Goal: Task Accomplishment & Management: Complete application form

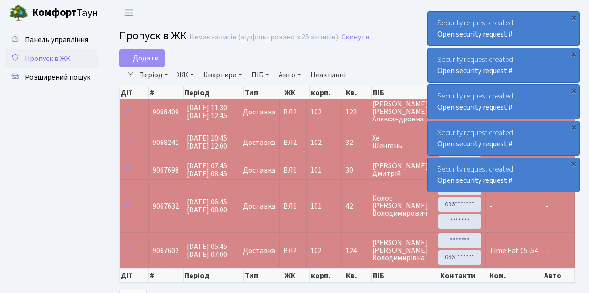
select select "25"
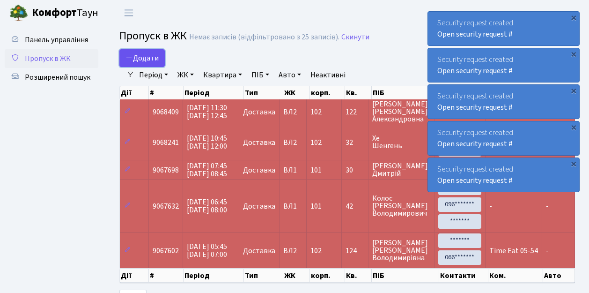
click at [161, 65] on link "Додати" at bounding box center [141, 58] width 45 height 18
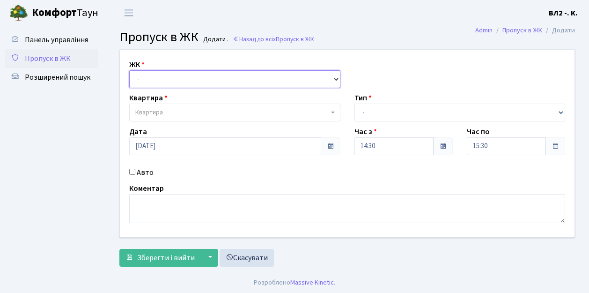
click at [336, 79] on select "- ВЛ1, Ужгородський пров., 4/1 ВЛ2, пр.Голосіївський, 76 ВЛ3, пр.Голосіївський,…" at bounding box center [234, 79] width 211 height 18
select select "317"
click at [129, 70] on select "- ВЛ1, Ужгородський пров., 4/1 ВЛ2, пр.Голосіївський, 76 ВЛ3, пр.Голосіївський,…" at bounding box center [234, 79] width 211 height 18
select select
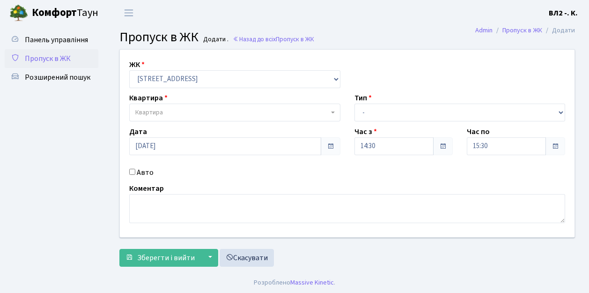
click at [330, 111] on span "Квартира" at bounding box center [234, 113] width 211 height 18
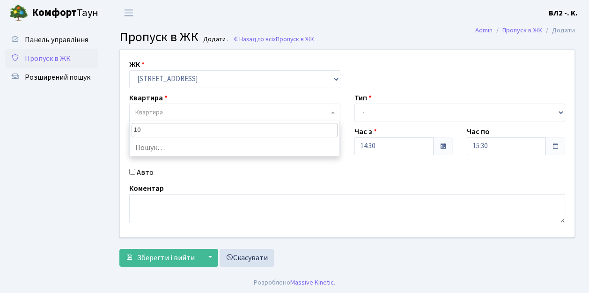
type input "109"
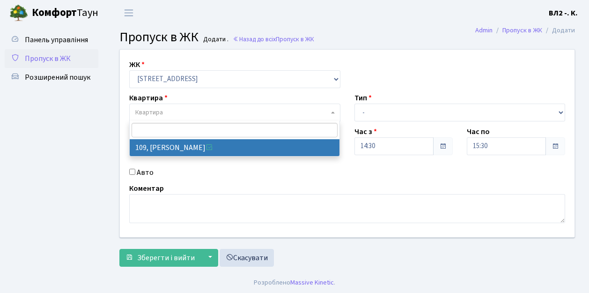
select select "38263"
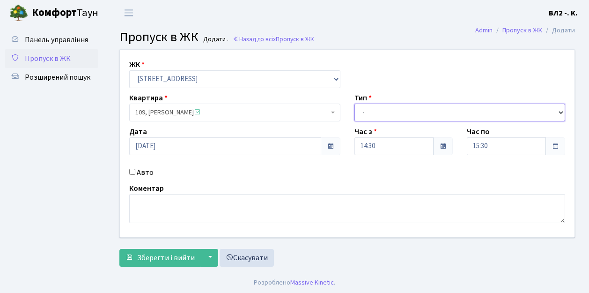
click at [561, 111] on select "- Доставка Таксі Гості Сервіс" at bounding box center [460, 113] width 211 height 18
select select "1"
click at [355, 104] on select "- Доставка Таксі Гості Сервіс" at bounding box center [460, 113] width 211 height 18
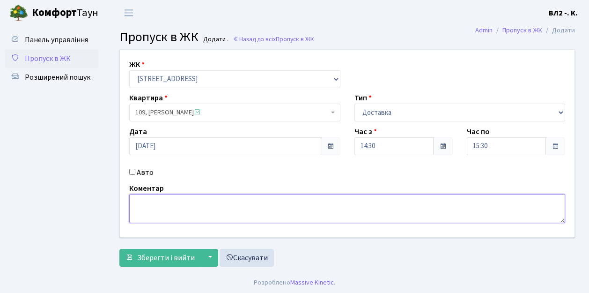
click at [137, 202] on textarea at bounding box center [347, 208] width 436 height 29
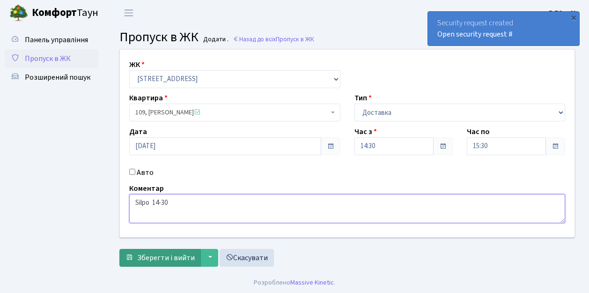
type textarea "Silpo 14-30"
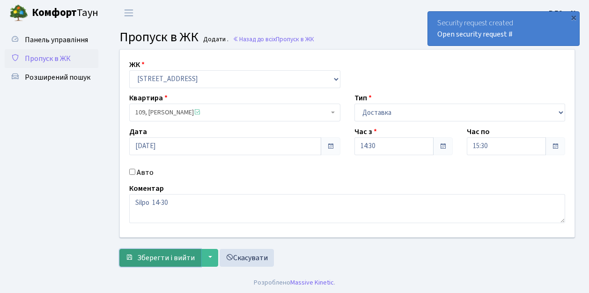
click at [140, 260] on span "Зберегти і вийти" at bounding box center [166, 257] width 58 height 10
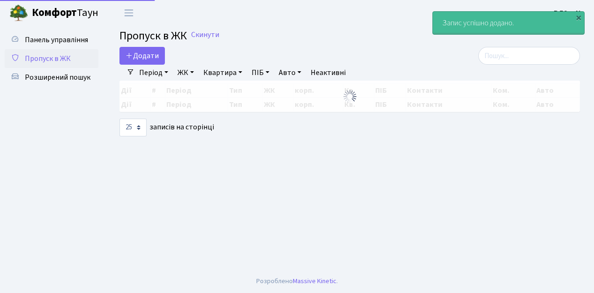
select select "25"
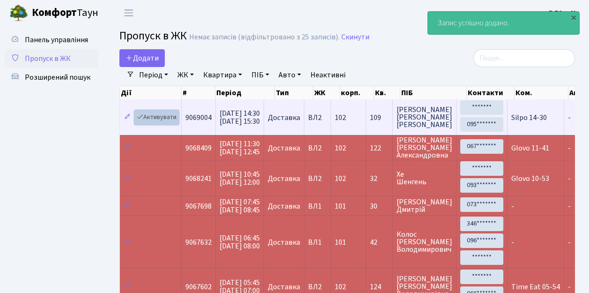
click at [172, 121] on link "Активувати" at bounding box center [156, 117] width 44 height 15
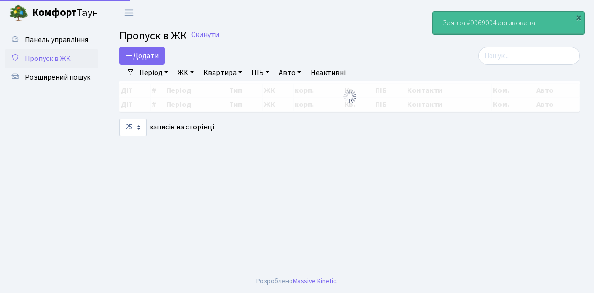
select select "25"
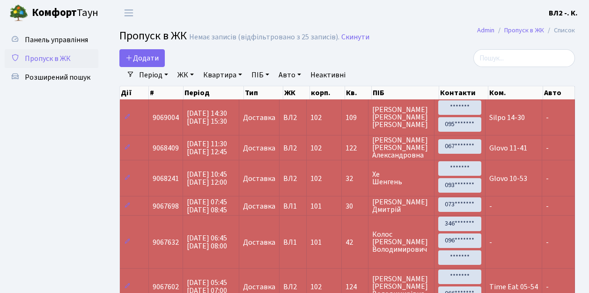
click at [55, 179] on ul "Панель управління Пропуск в ЖК Розширений пошук" at bounding box center [52, 184] width 94 height 309
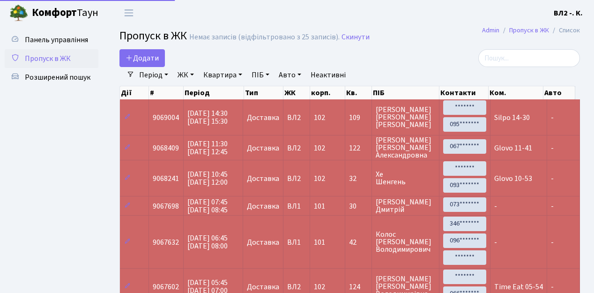
select select "25"
